Goal: Complete application form

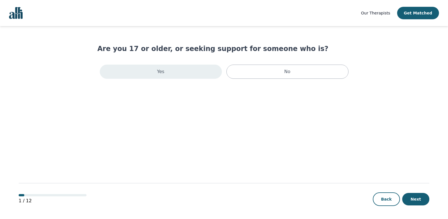
click at [197, 70] on div "Yes" at bounding box center [161, 71] width 122 height 14
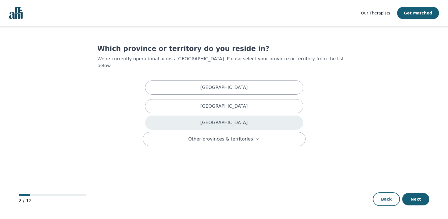
click at [214, 115] on div "[GEOGRAPHIC_DATA]" at bounding box center [224, 122] width 158 height 14
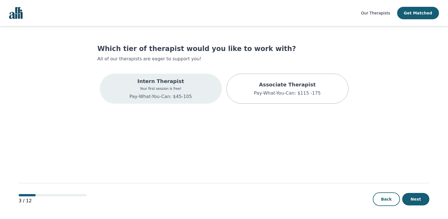
click at [188, 94] on p "Pay-What-You-Can: $45-105" at bounding box center [161, 96] width 63 height 7
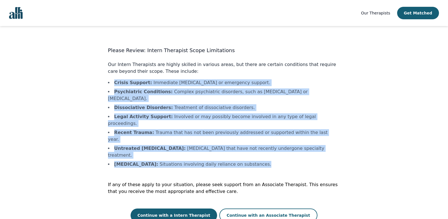
drag, startPoint x: 263, startPoint y: 138, endPoint x: 112, endPoint y: 84, distance: 160.7
click at [112, 84] on ul "Crisis Support : Immediate [MEDICAL_DATA] or emergency support. Psychiatric Con…" at bounding box center [224, 123] width 232 height 88
copy ul "Crisis Support : Immediate [MEDICAL_DATA] or emergency support. Psychiatric Con…"
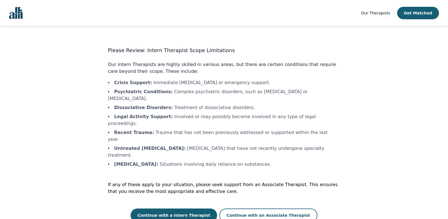
click at [213, 73] on p "Our Intern Therapists are highly skilled in various areas, but there are certai…" at bounding box center [224, 68] width 232 height 14
